Goal: Task Accomplishment & Management: Use online tool/utility

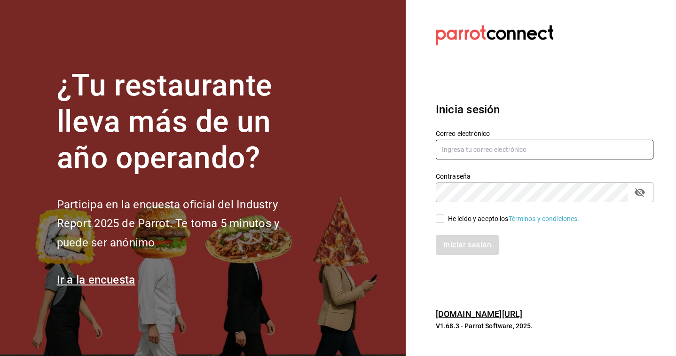
click at [476, 144] on input "text" at bounding box center [545, 150] width 218 height 20
type input "[EMAIL_ADDRESS][DOMAIN_NAME]"
click at [466, 220] on div "He leído y acepto los Términos y condiciones." at bounding box center [514, 219] width 132 height 10
click at [444, 220] on input "He leído y acepto los Términos y condiciones." at bounding box center [440, 218] width 8 height 8
checkbox input "true"
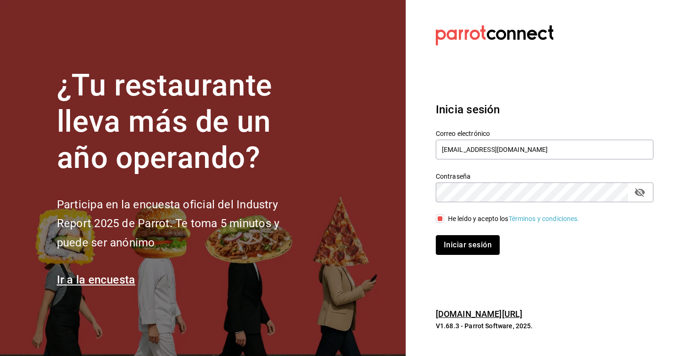
click at [459, 247] on button "Iniciar sesión" at bounding box center [468, 245] width 64 height 20
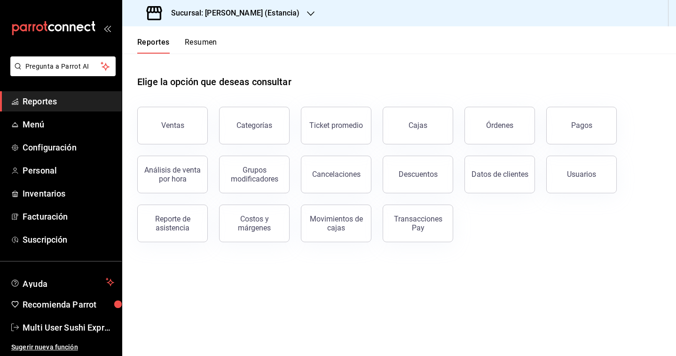
click at [264, 17] on h3 "Sucursal: Genki Poke (Estancia)" at bounding box center [232, 13] width 136 height 11
